Goal: Check status: Check status

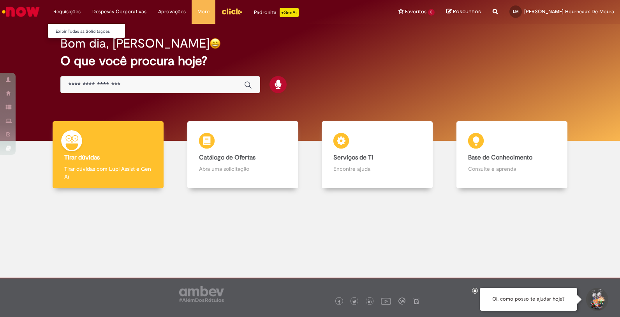
click at [69, 9] on li "Requisições Exibir Todas as Solicitações" at bounding box center [67, 11] width 39 height 23
click at [79, 30] on link "Exibir Todas as Solicitações" at bounding box center [91, 31] width 86 height 9
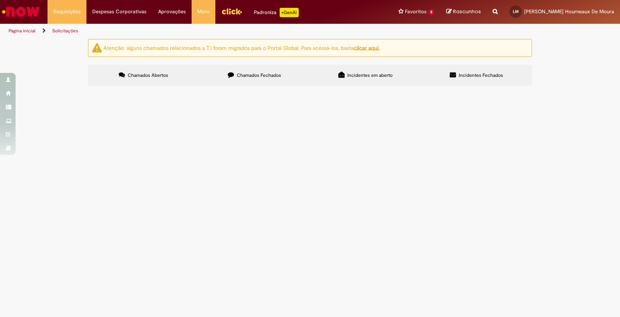
click at [250, 74] on span "Chamados Fechados" at bounding box center [259, 75] width 44 height 6
click at [0, 0] on span "Pesquisa de mercado para mapeamento e entendimento de como outras empresas (CPG…" at bounding box center [0, 0] width 0 height 0
click at [0, 0] on img "recolher o estado da solicitação" at bounding box center [0, 0] width 0 height 0
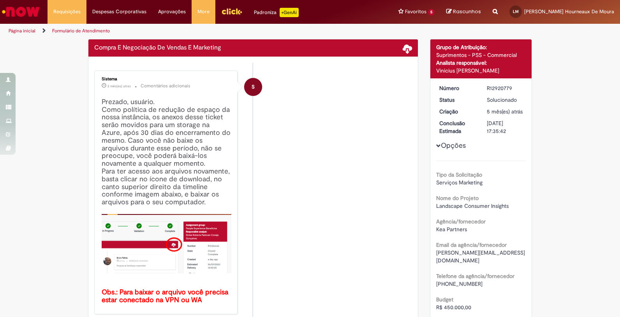
click at [124, 145] on h4 "Prezado, usuário. Como política de redução de espaço da nossa instância, os ane…" at bounding box center [167, 201] width 130 height 206
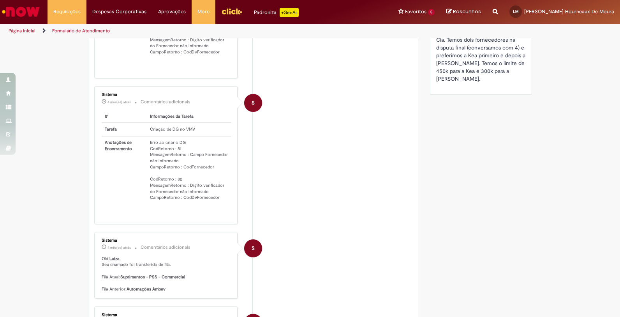
scroll to position [21, 0]
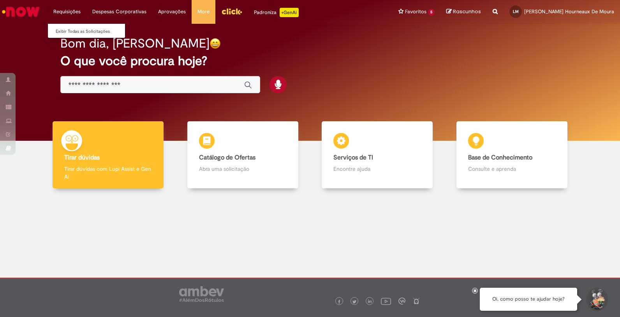
click at [66, 11] on li "Requisições Exibir Todas as Solicitações" at bounding box center [67, 11] width 39 height 23
click at [72, 28] on link "Exibir Todas as Solicitações" at bounding box center [91, 31] width 86 height 9
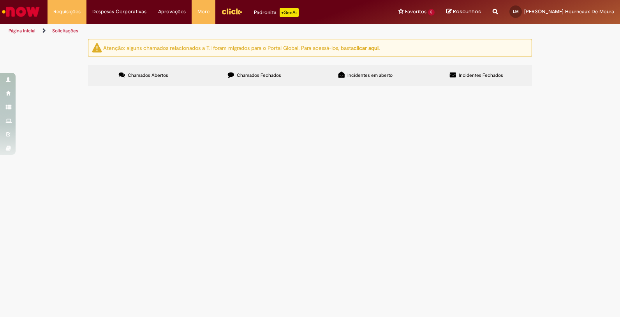
click at [243, 65] on label "Chamados Fechados" at bounding box center [254, 75] width 111 height 21
click at [0, 0] on td "Compra E Negociação De Vendas E Marketing" at bounding box center [0, 0] width 0 height 0
click at [0, 0] on span "Pesquisa de mercado para mapeamento e entendimento de como outras empresas (CPG…" at bounding box center [0, 0] width 0 height 0
click at [0, 0] on td "R12920779" at bounding box center [0, 0] width 0 height 0
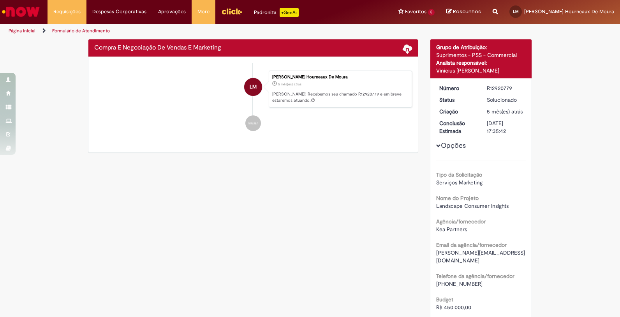
click at [117, 139] on ul "LM [PERSON_NAME] 5 mês(es) atrás 5 meses atrás [PERSON_NAME]! Recebemos seu cha…" at bounding box center [253, 101] width 318 height 76
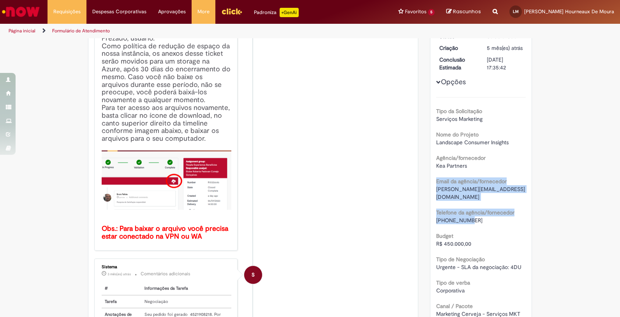
scroll to position [108, 0]
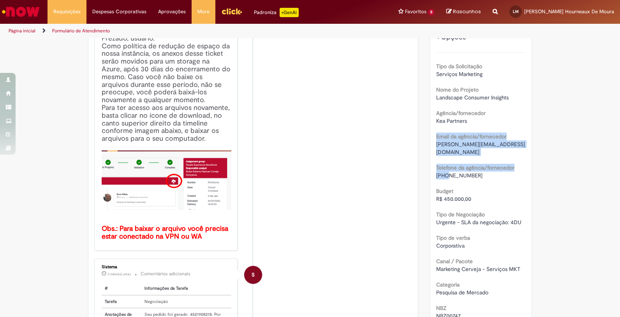
drag, startPoint x: 470, startPoint y: 174, endPoint x: 442, endPoint y: 174, distance: 27.6
click at [442, 174] on div "Tipo da Solicitação Serviços Marketing Nome do Projeto Landscape Consumer Insig…" at bounding box center [481, 298] width 90 height 493
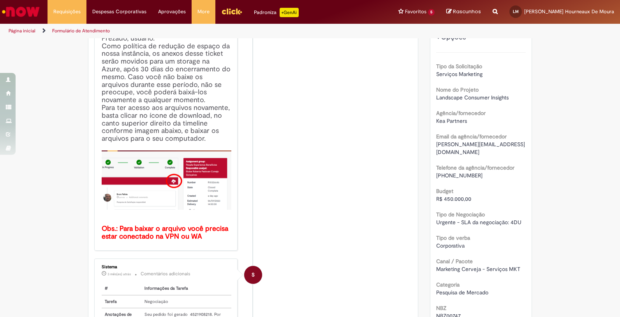
click at [461, 197] on span "R$ 450.000,00" at bounding box center [453, 198] width 35 height 7
click at [455, 124] on span "Kea Partners" at bounding box center [451, 120] width 31 height 7
copy div "Kea Partners"
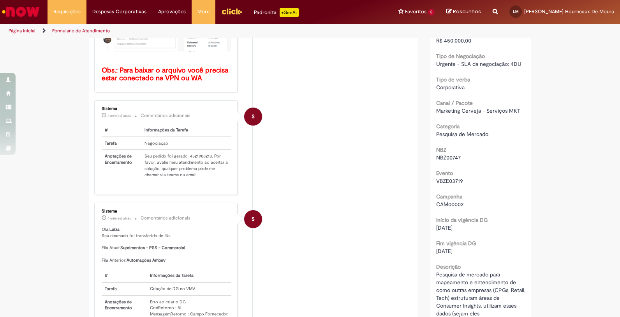
scroll to position [273, 0]
